Goal: Transaction & Acquisition: Purchase product/service

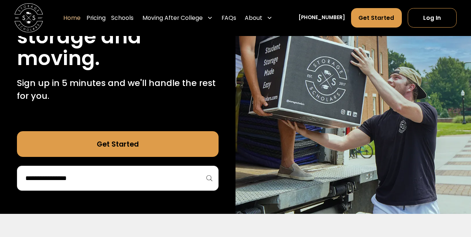
scroll to position [119, 0]
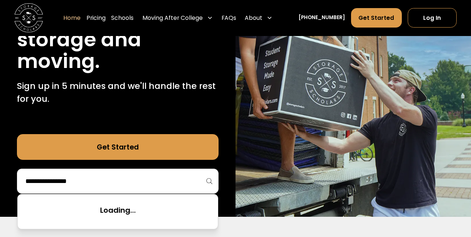
click at [174, 178] on input "search" at bounding box center [118, 181] width 186 height 13
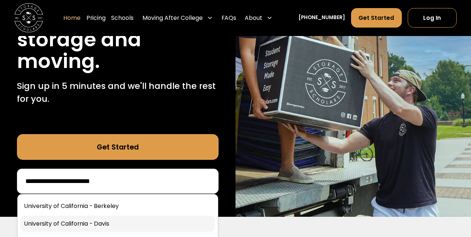
type input "**********"
click at [107, 224] on link at bounding box center [118, 224] width 194 height 16
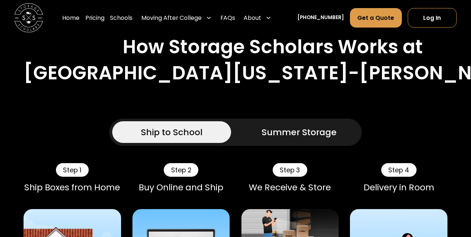
scroll to position [370, 0]
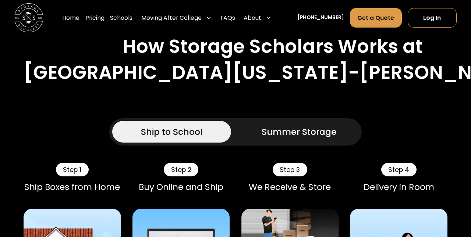
click at [276, 127] on div "Summer Storage" at bounding box center [299, 131] width 75 height 13
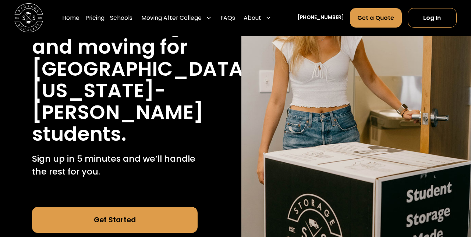
scroll to position [0, 0]
